Goal: Task Accomplishment & Management: Use online tool/utility

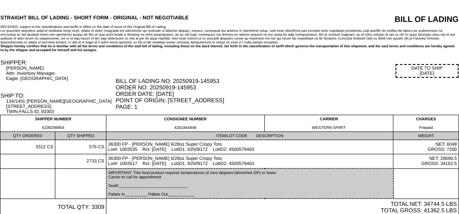
scroll to position [1, 0]
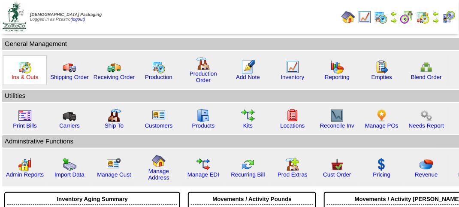
click at [25, 76] on link "Ins & Outs" at bounding box center [25, 77] width 27 height 6
click at [26, 76] on link "Ins & Outs" at bounding box center [25, 77] width 27 height 6
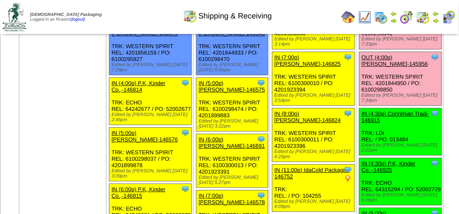
scroll to position [987, 0]
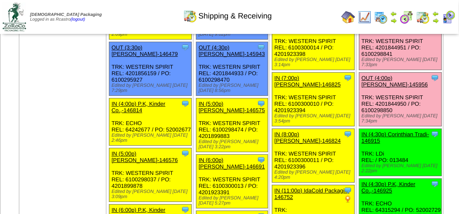
click at [370, 31] on link "OUT (3:00p) Lamb-Weston-145957" at bounding box center [395, 24] width 67 height 13
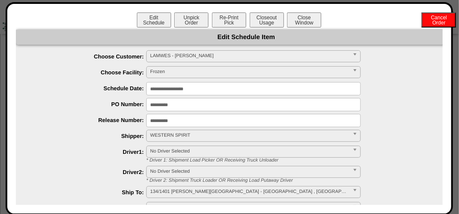
click at [79, 26] on div "Edit Schedule Unpick Order Re-Print Pick Closeout Usage Cancel Order Close Wind…" at bounding box center [229, 20] width 427 height 17
click at [268, 19] on button "Closeout Usage" at bounding box center [267, 19] width 34 height 15
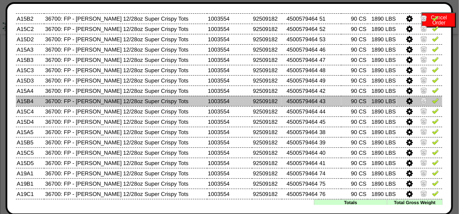
scroll to position [88, 0]
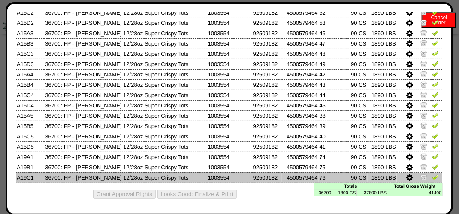
click at [432, 175] on img at bounding box center [435, 176] width 7 height 7
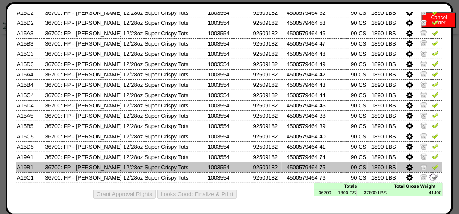
click at [432, 168] on img at bounding box center [435, 166] width 7 height 7
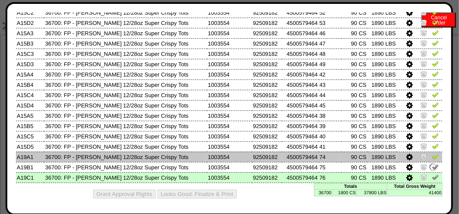
click at [432, 157] on img at bounding box center [435, 156] width 7 height 7
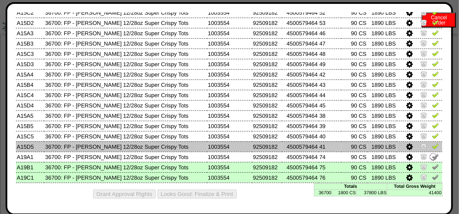
click at [432, 147] on img at bounding box center [435, 145] width 7 height 7
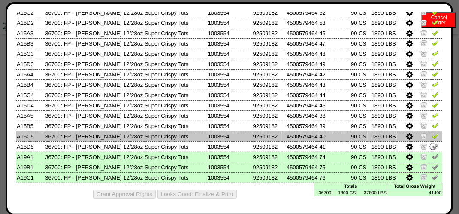
click at [432, 136] on img at bounding box center [435, 135] width 7 height 7
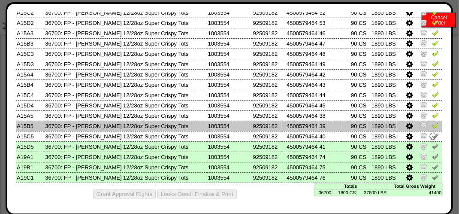
click at [432, 122] on img at bounding box center [435, 125] width 7 height 7
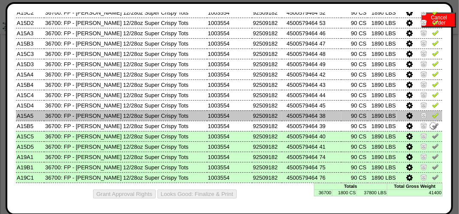
click at [432, 113] on img at bounding box center [435, 115] width 7 height 7
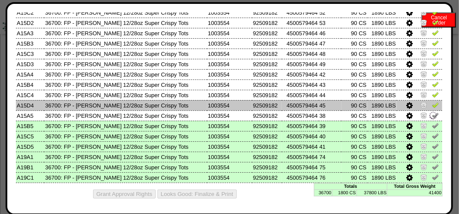
click at [432, 106] on img at bounding box center [435, 104] width 7 height 7
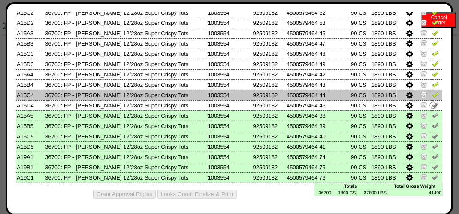
click at [425, 94] on td at bounding box center [419, 95] width 45 height 10
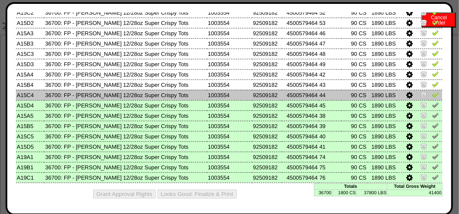
click at [432, 91] on img at bounding box center [435, 94] width 7 height 7
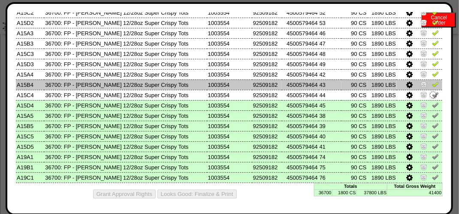
click at [432, 85] on img at bounding box center [435, 84] width 7 height 7
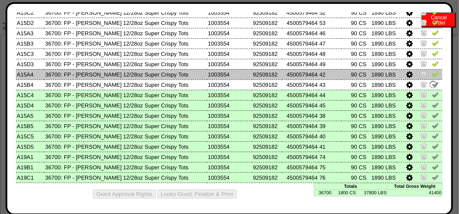
click at [432, 75] on img at bounding box center [435, 73] width 7 height 7
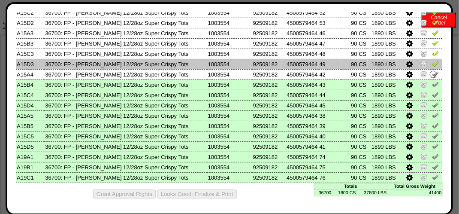
click at [432, 62] on img at bounding box center [435, 63] width 7 height 7
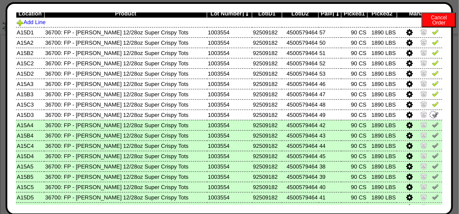
scroll to position [0, 0]
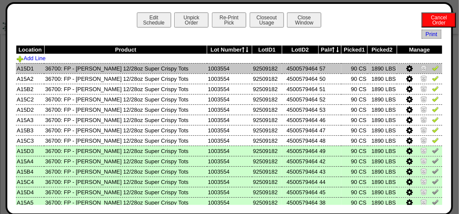
click at [432, 71] on img at bounding box center [435, 67] width 7 height 7
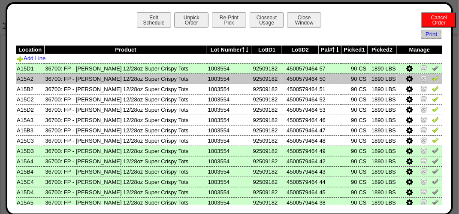
click at [432, 78] on img at bounding box center [435, 78] width 7 height 7
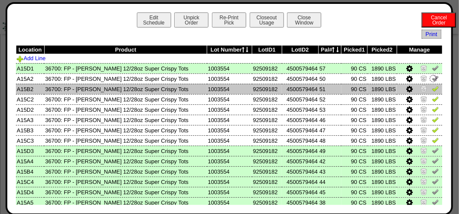
click at [432, 89] on img at bounding box center [435, 88] width 7 height 7
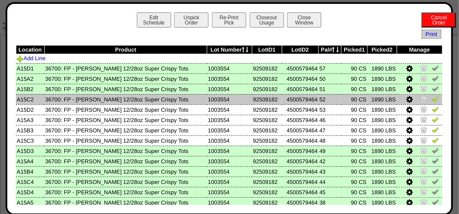
click at [432, 97] on img at bounding box center [435, 98] width 7 height 7
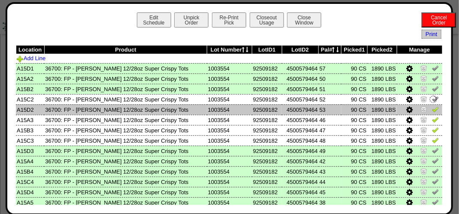
click at [432, 111] on img at bounding box center [435, 109] width 7 height 7
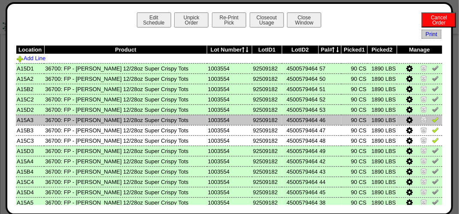
click at [432, 119] on img at bounding box center [435, 119] width 7 height 7
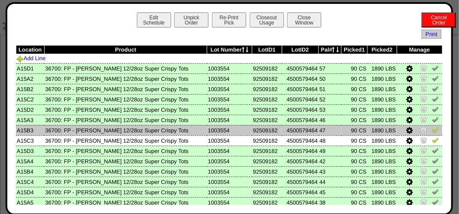
click at [432, 131] on img at bounding box center [435, 129] width 7 height 7
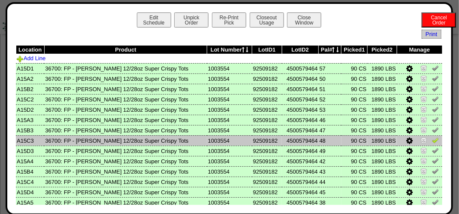
click at [432, 142] on img at bounding box center [435, 139] width 7 height 7
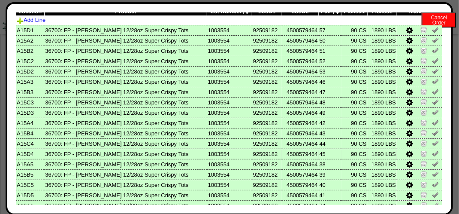
scroll to position [88, 0]
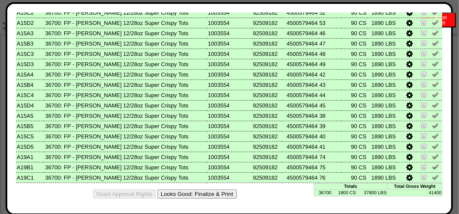
click at [206, 194] on button "Looks Good: Finalize & Print" at bounding box center [196, 193] width 79 height 9
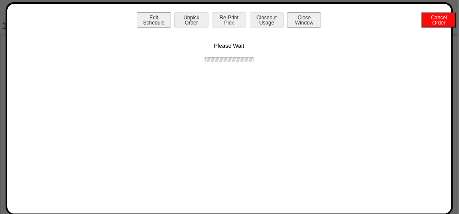
scroll to position [0, 0]
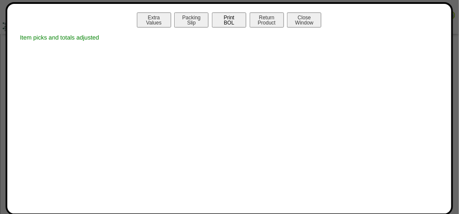
click at [233, 23] on button "Print BOL" at bounding box center [229, 19] width 34 height 15
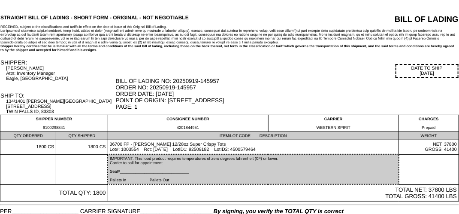
scroll to position [30, 0]
